Goal: Information Seeking & Learning: Find specific fact

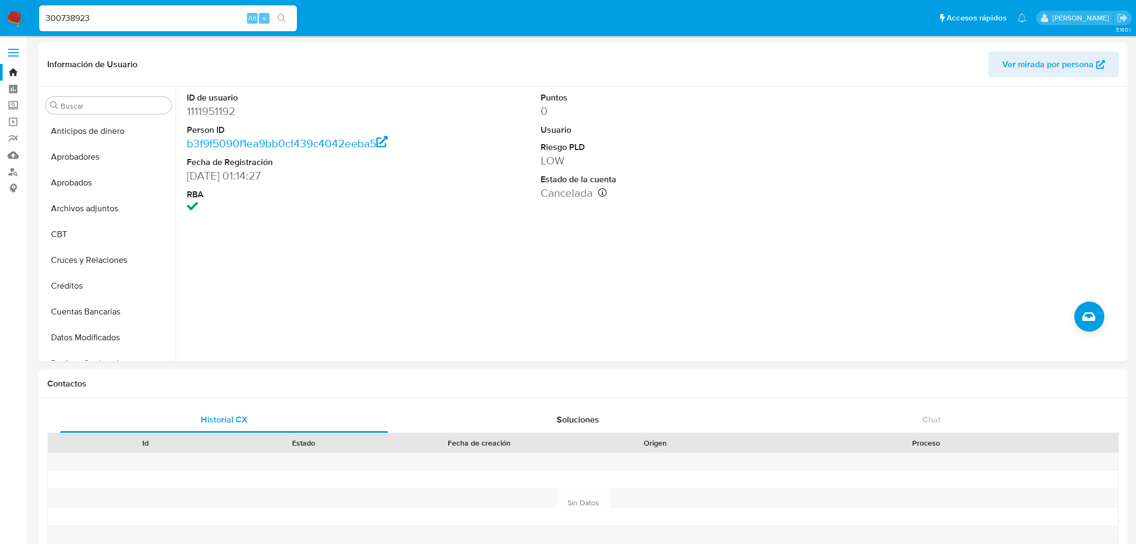
select select "10"
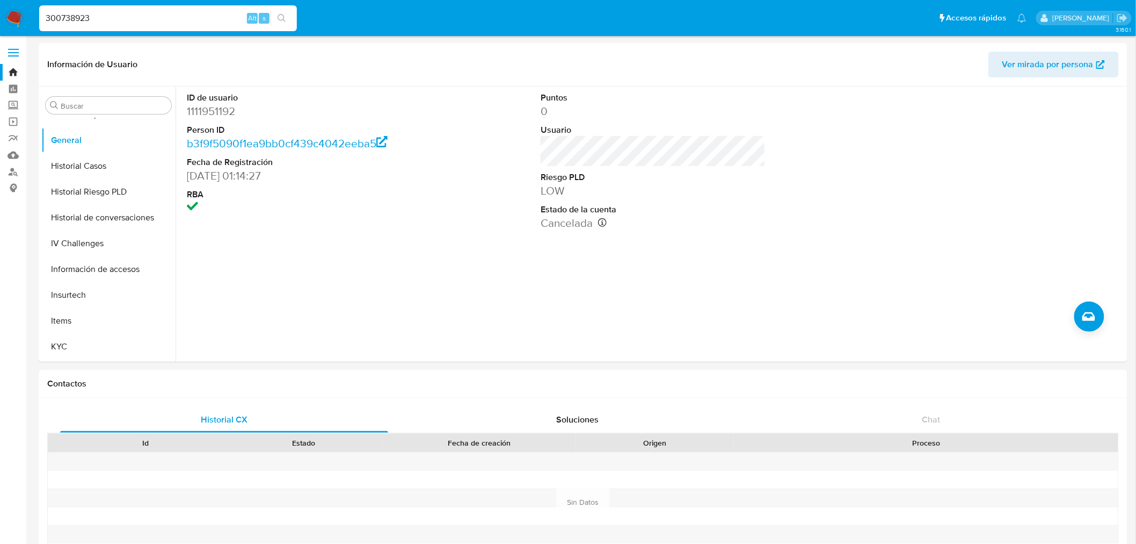
type input "300738923"
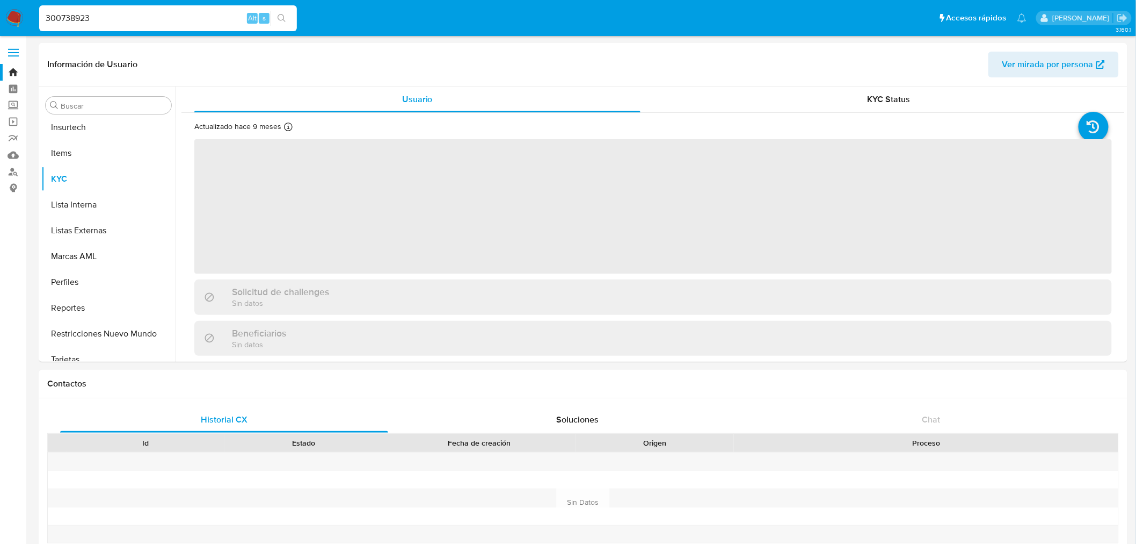
scroll to position [531, 0]
select select "10"
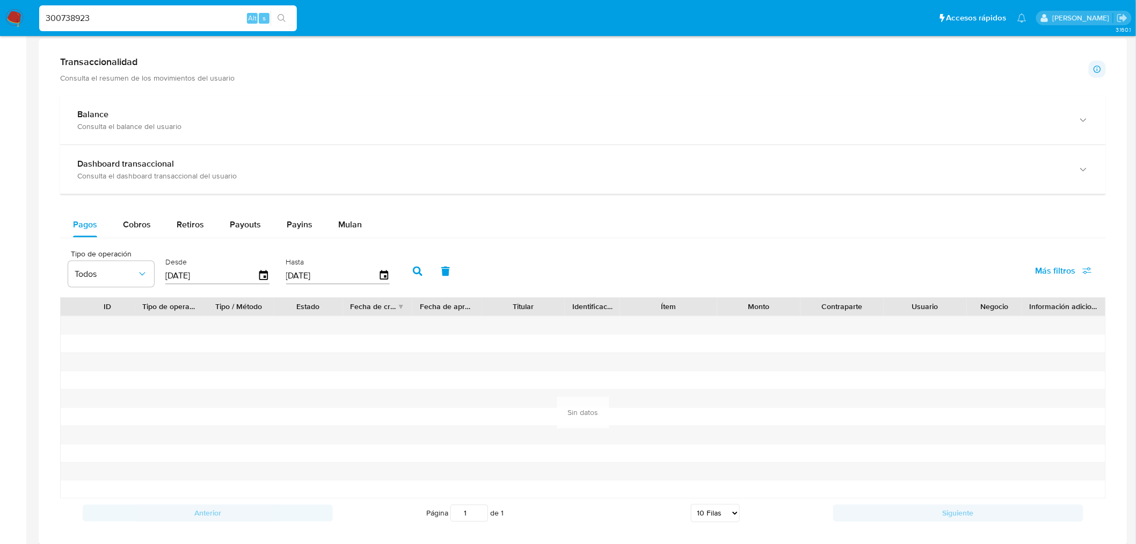
scroll to position [358, 0]
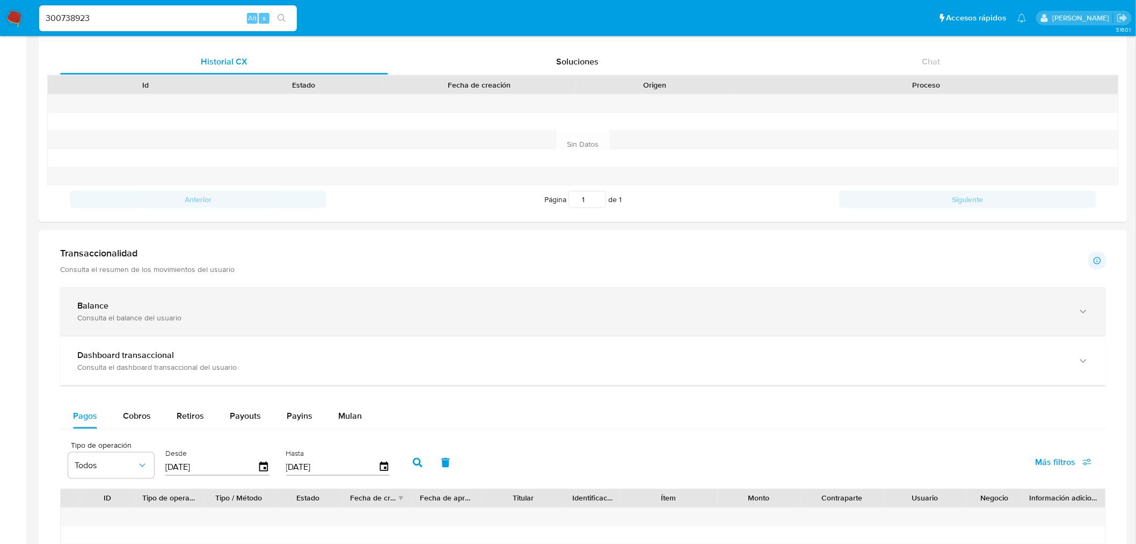
click at [129, 317] on div "Consulta el balance del usuario" at bounding box center [572, 318] width 990 height 10
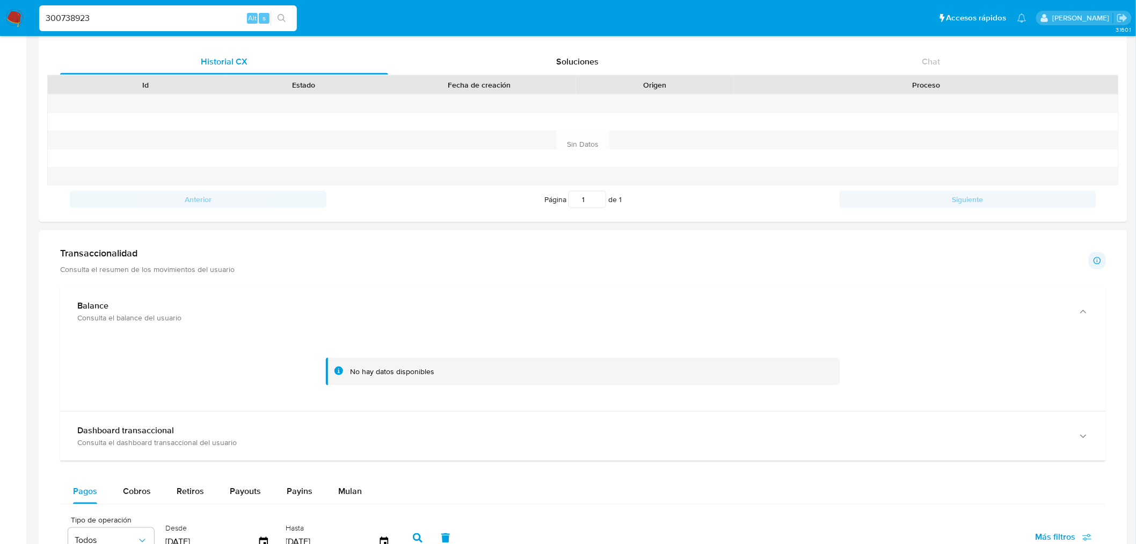
drag, startPoint x: 132, startPoint y: 318, endPoint x: 127, endPoint y: 360, distance: 42.1
click at [127, 360] on div at bounding box center [583, 371] width 1029 height 54
click at [97, 13] on input "300738923" at bounding box center [168, 18] width 258 height 14
paste input "152787234"
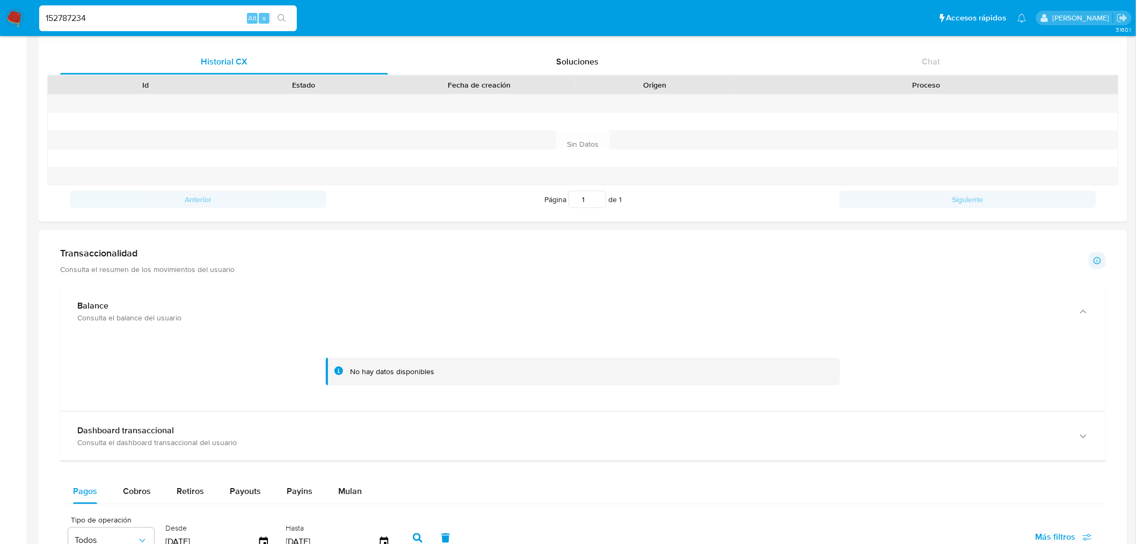
type input "152787234"
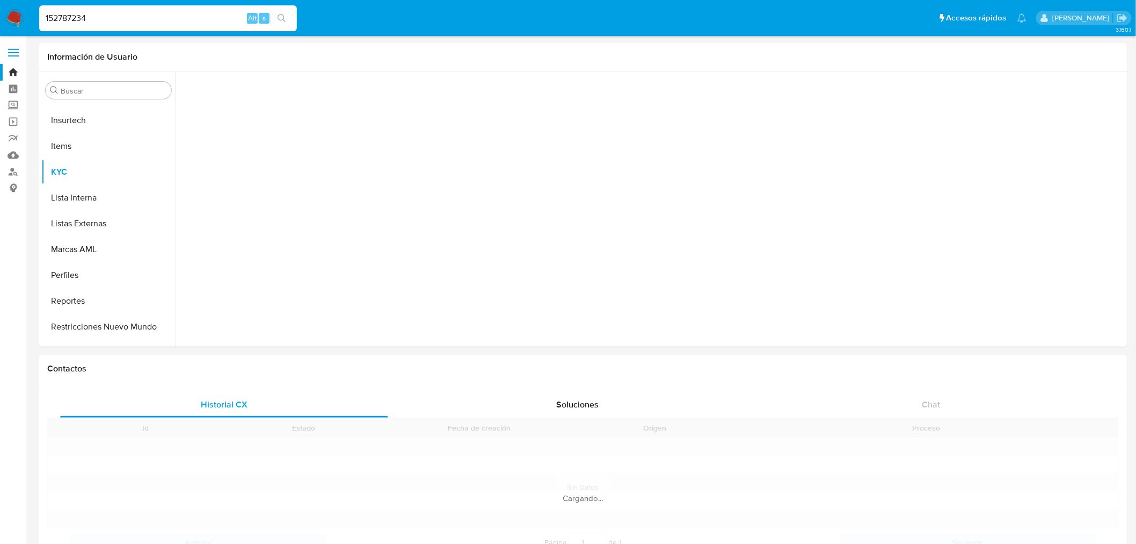
scroll to position [531, 0]
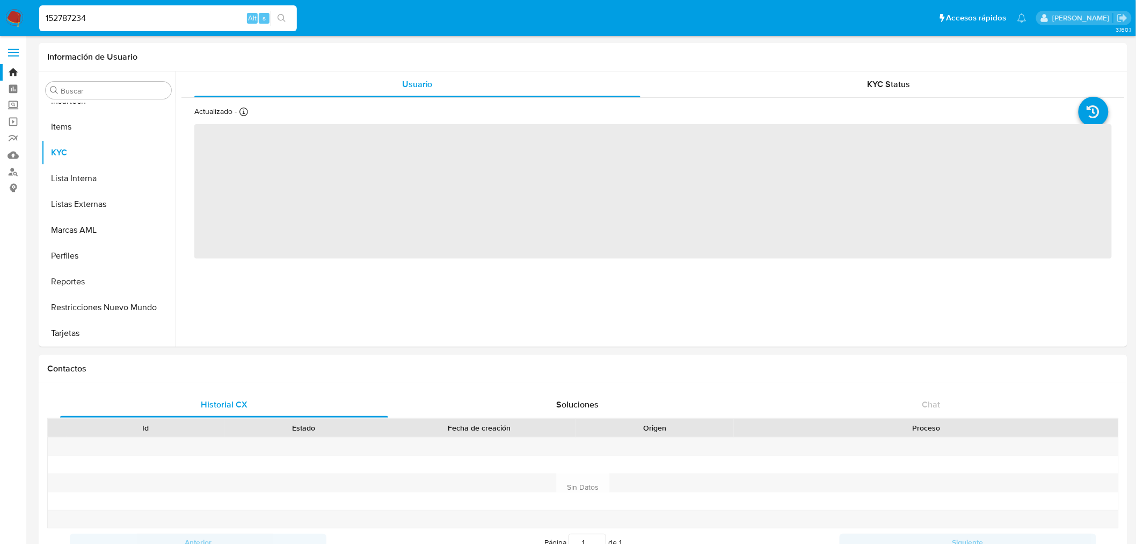
select select "10"
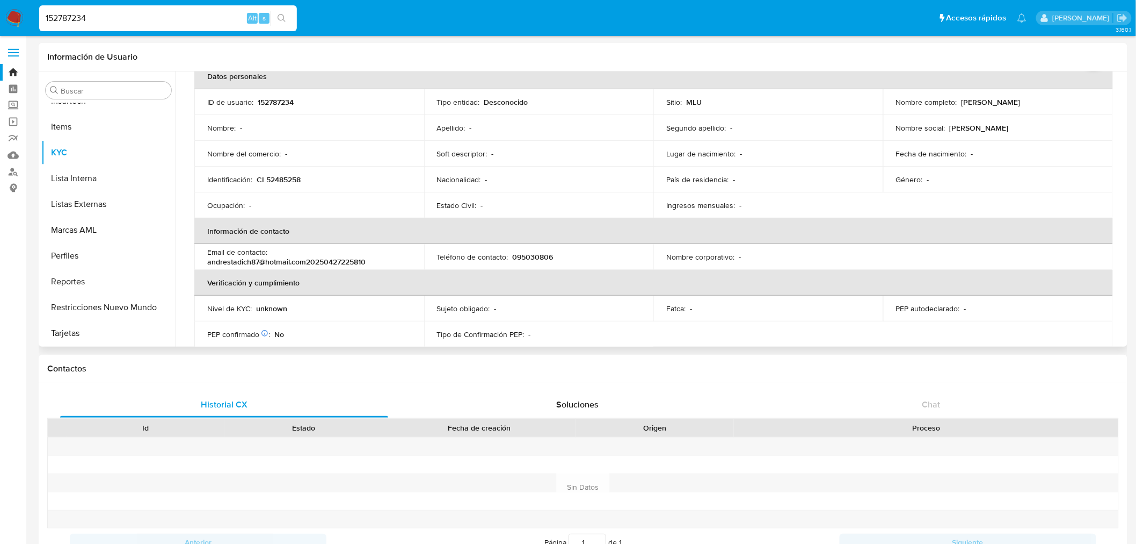
scroll to position [119, 0]
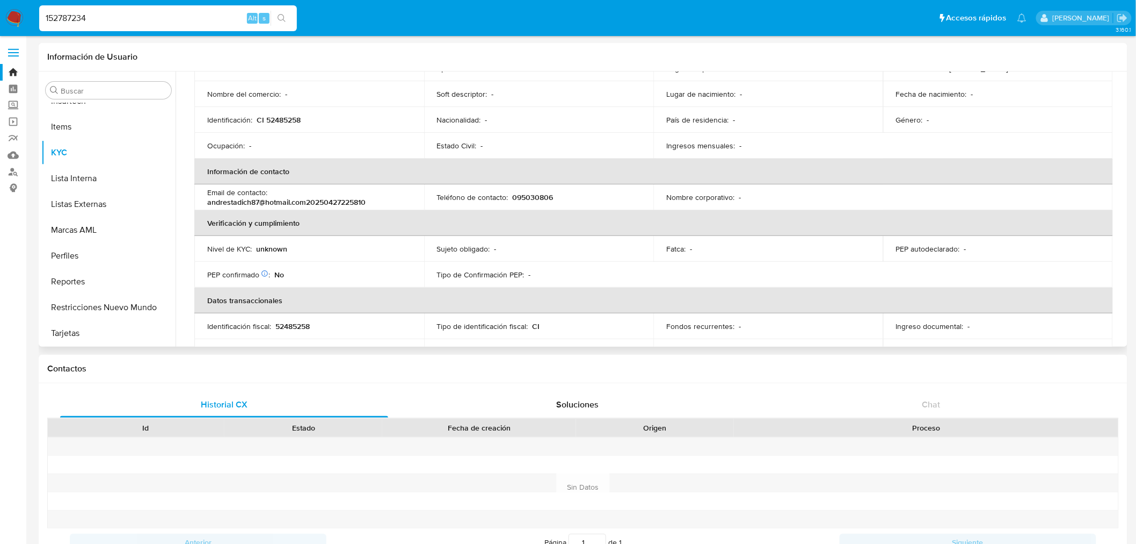
click at [271, 247] on p "unknown" at bounding box center [271, 249] width 31 height 10
copy p "unknown"
click at [97, 18] on input "152787234" at bounding box center [168, 18] width 258 height 14
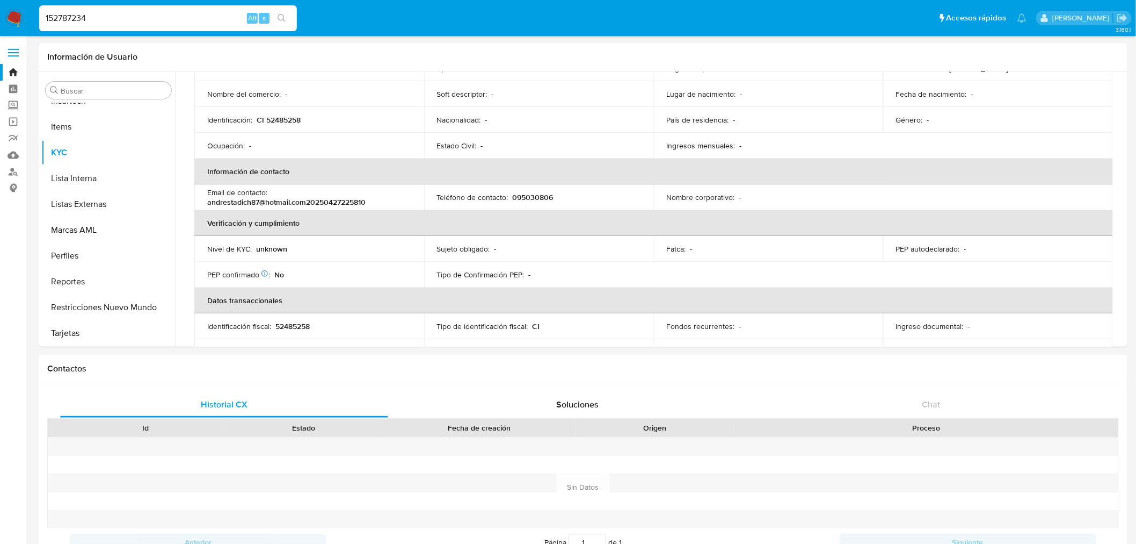
paste input "721751237"
type input "721751237"
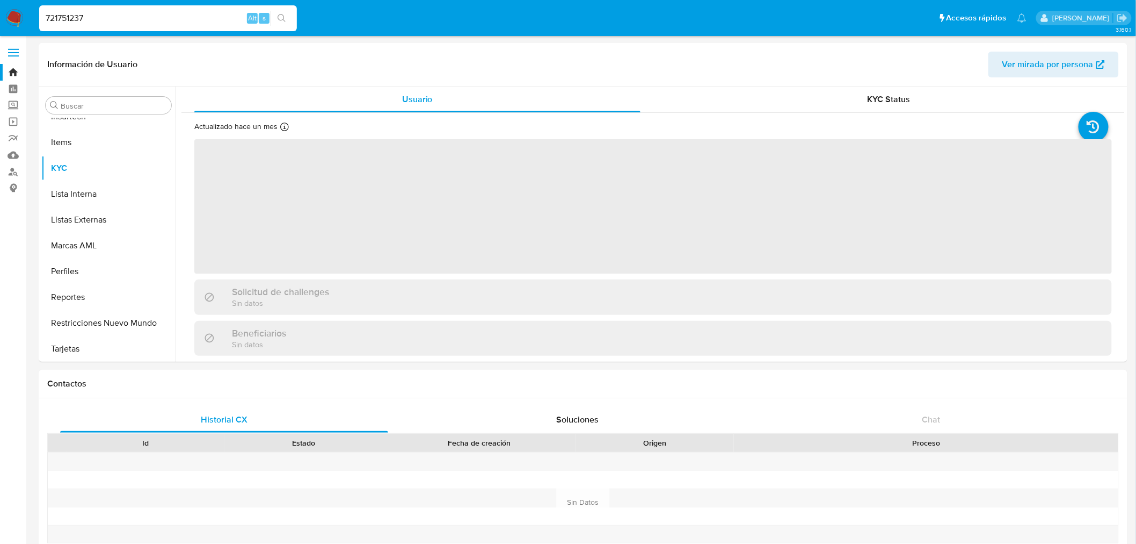
scroll to position [531, 0]
select select "10"
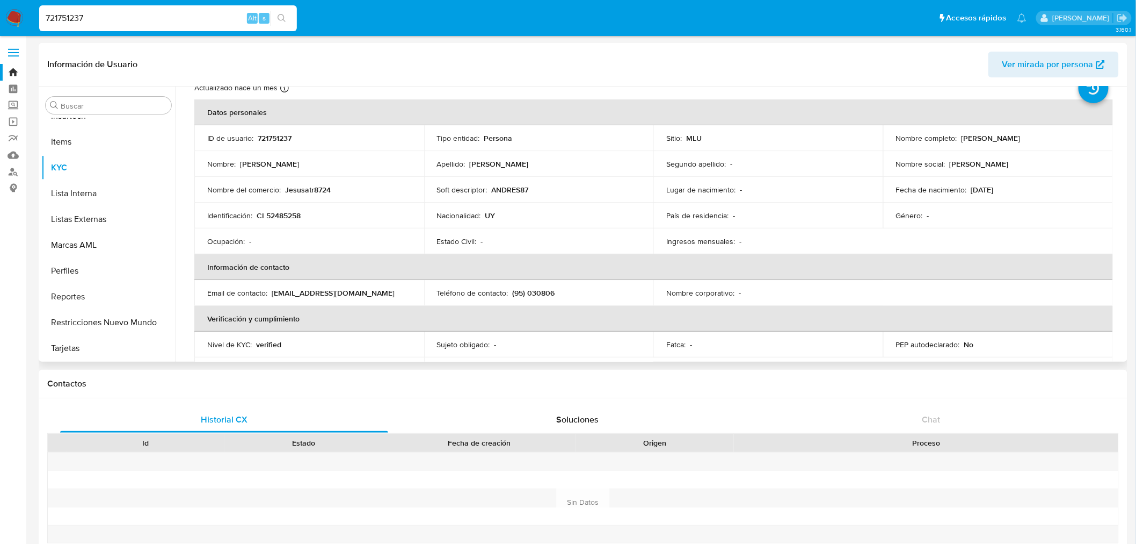
scroll to position [60, 0]
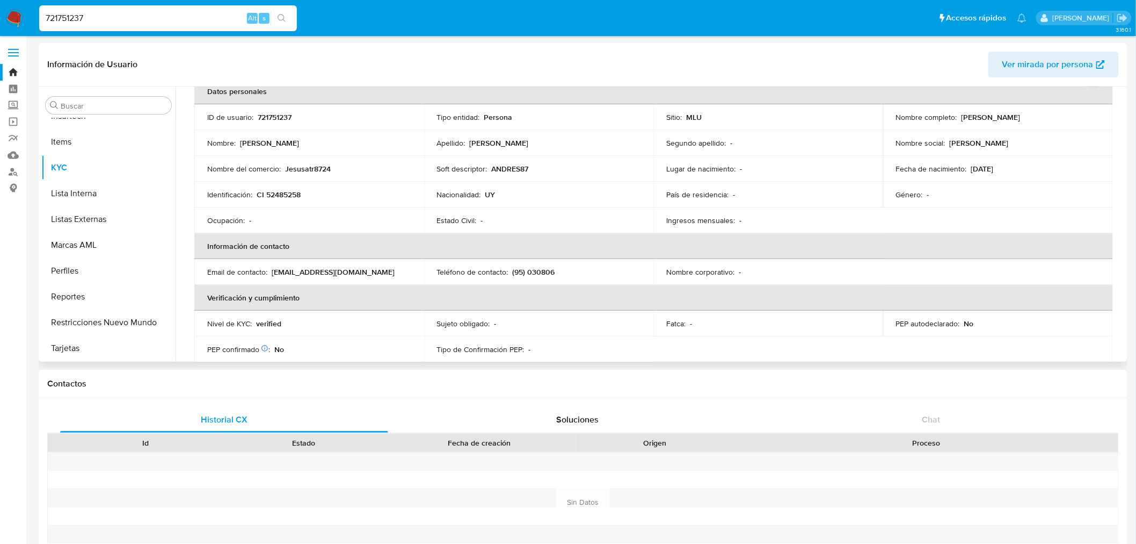
click at [269, 331] on td "Nivel de KYC : verified" at bounding box center [309, 323] width 230 height 26
click at [270, 318] on p "verified" at bounding box center [268, 323] width 25 height 10
copy p "verified"
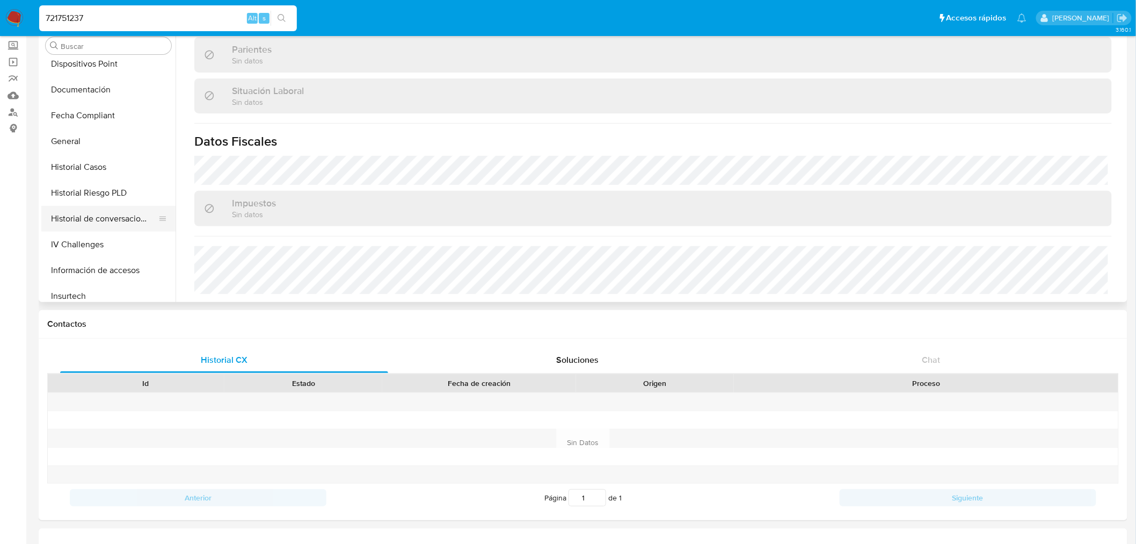
scroll to position [233, 0]
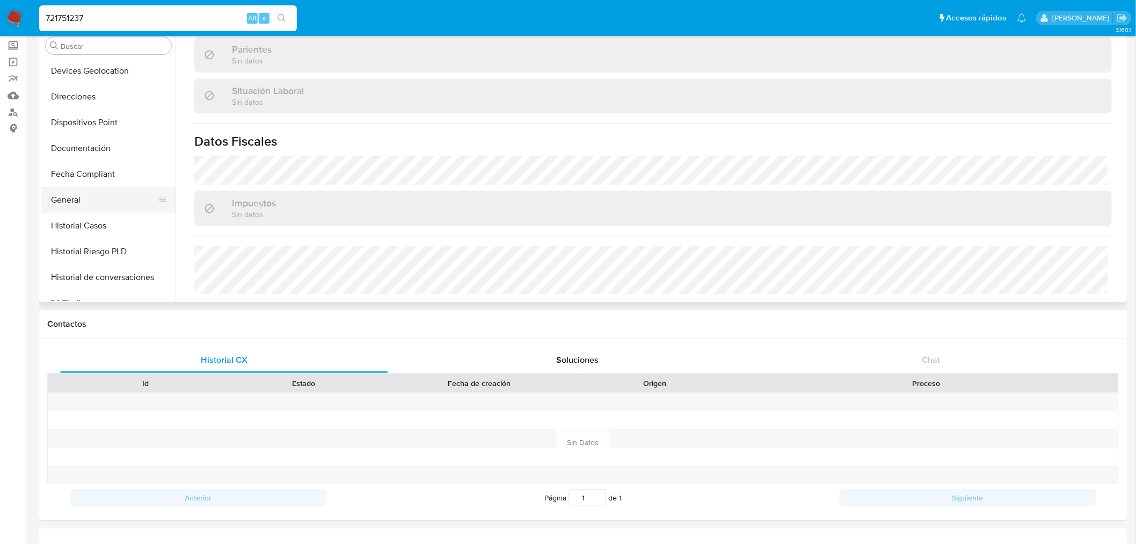
click at [105, 201] on button "General" at bounding box center [104, 200] width 126 height 26
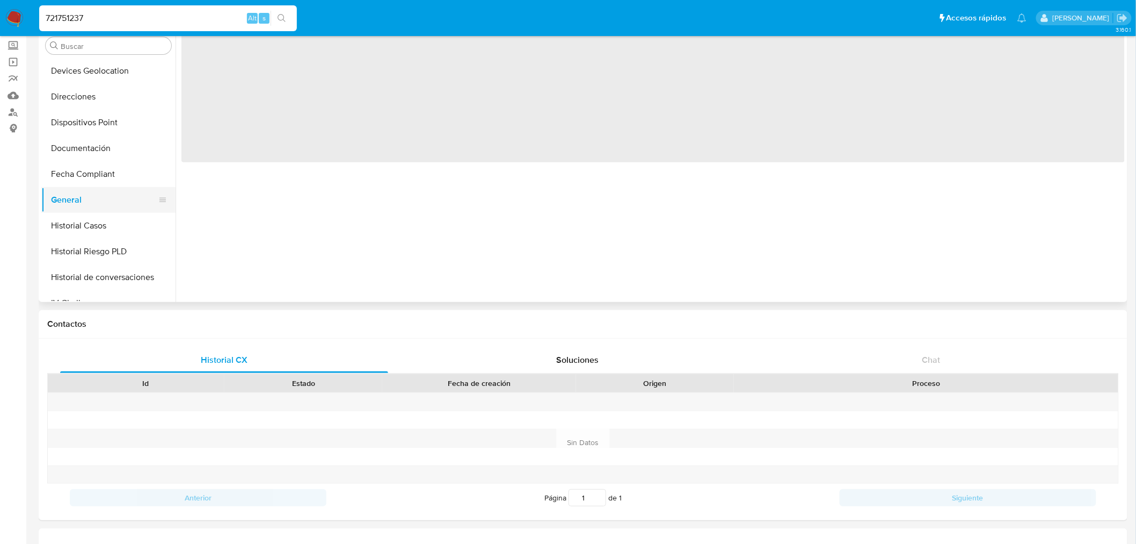
scroll to position [0, 0]
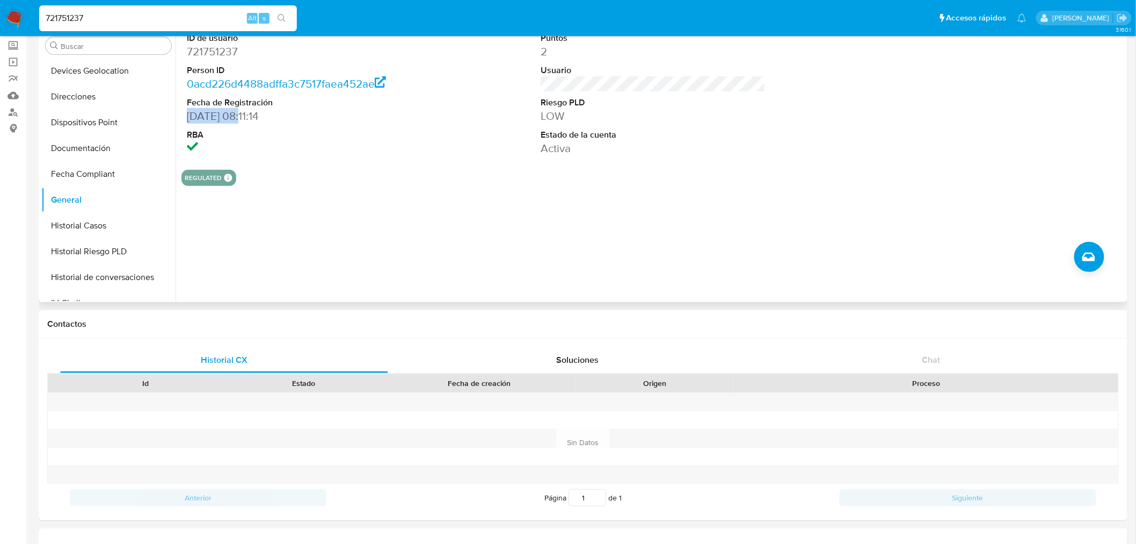
drag, startPoint x: 189, startPoint y: 116, endPoint x: 242, endPoint y: 114, distance: 53.2
click at [242, 114] on dd "[DATE] 08:11:14" at bounding box center [299, 115] width 225 height 15
copy dd "[DATE]"
click at [102, 17] on input "721751237" at bounding box center [168, 18] width 258 height 14
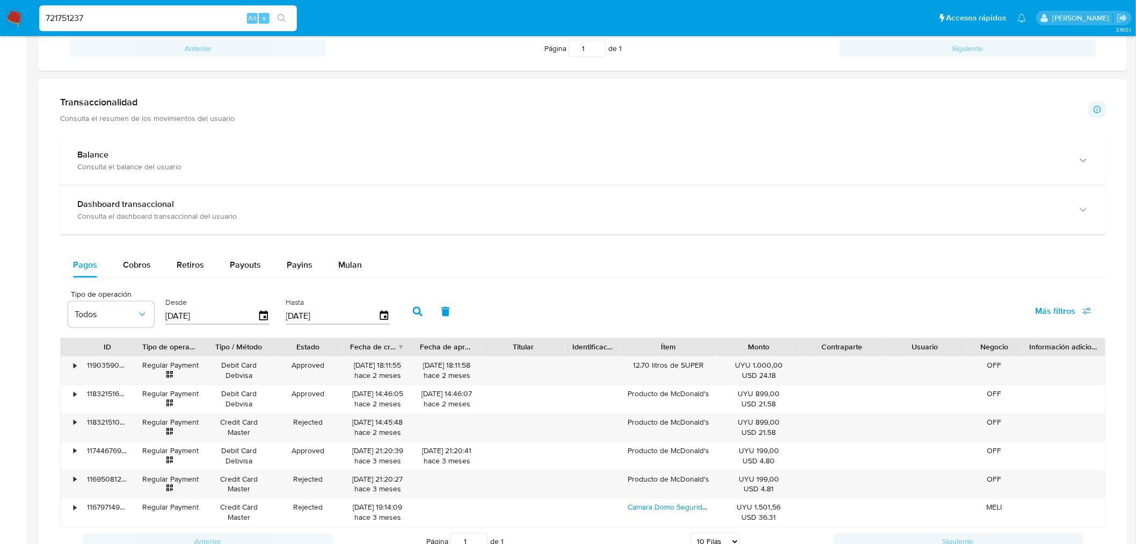
scroll to position [537, 0]
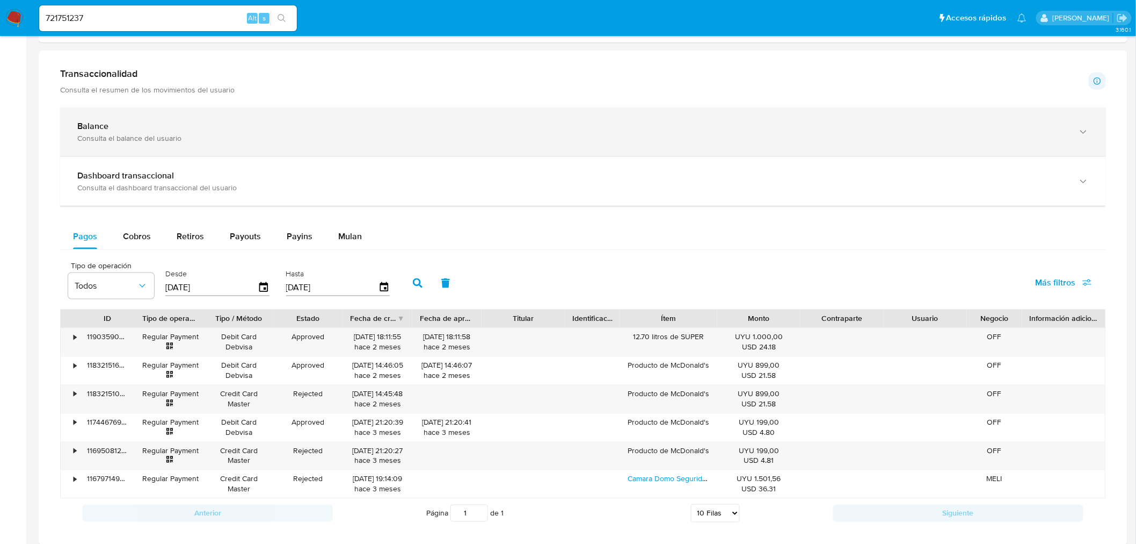
click at [147, 119] on div "Balance Consulta el balance del usuario" at bounding box center [583, 131] width 1046 height 49
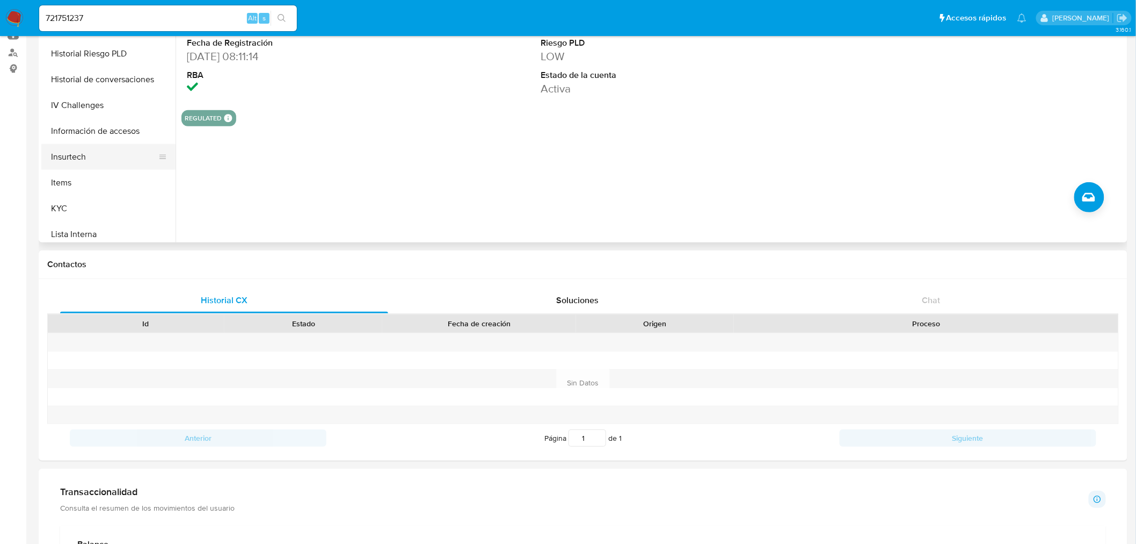
scroll to position [411, 0]
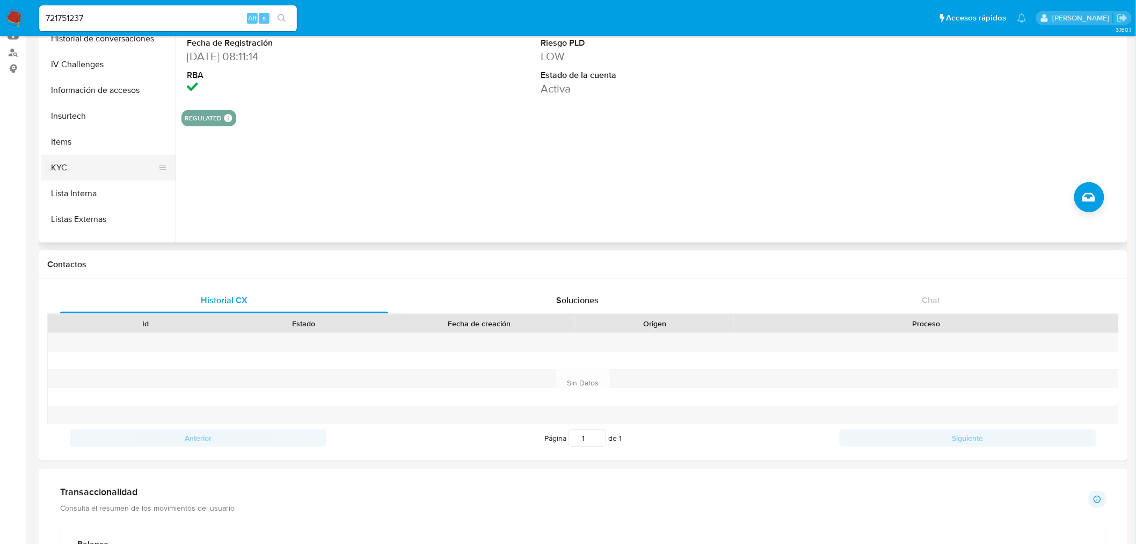
click at [86, 166] on button "KYC" at bounding box center [104, 168] width 126 height 26
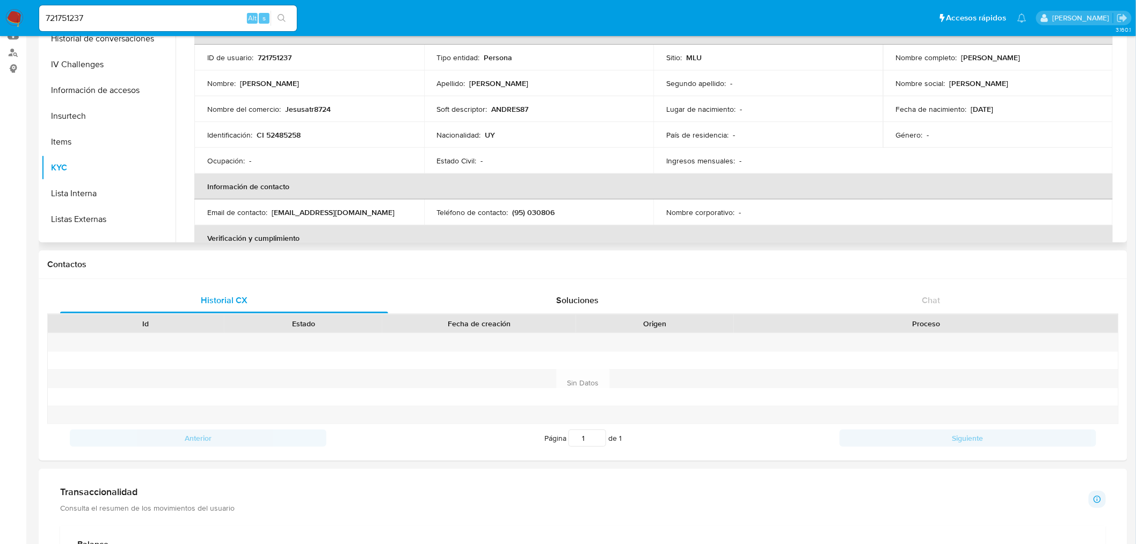
scroll to position [519, 0]
